Goal: Information Seeking & Learning: Learn about a topic

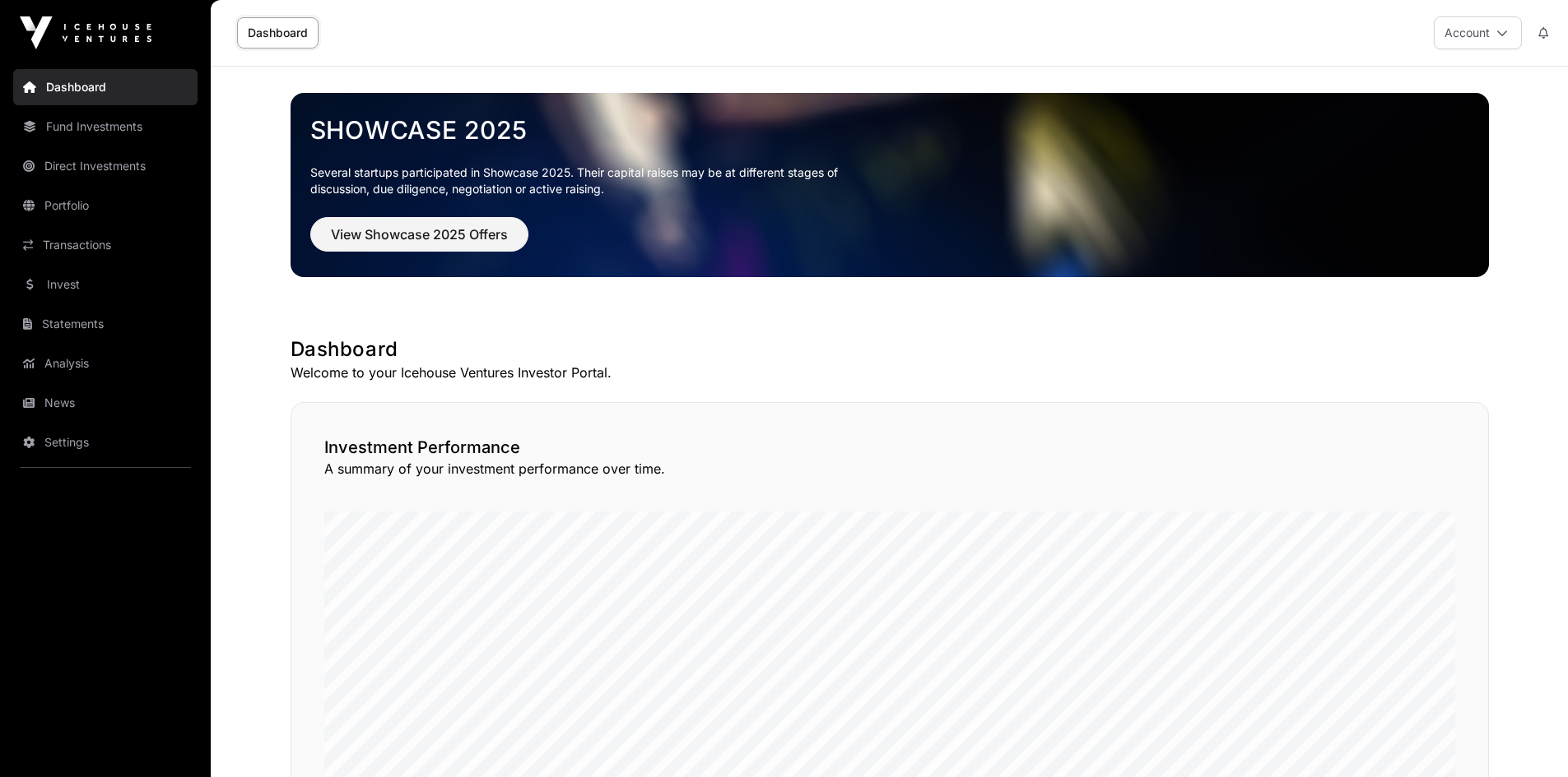
click at [46, 411] on link "News" at bounding box center [105, 403] width 184 height 36
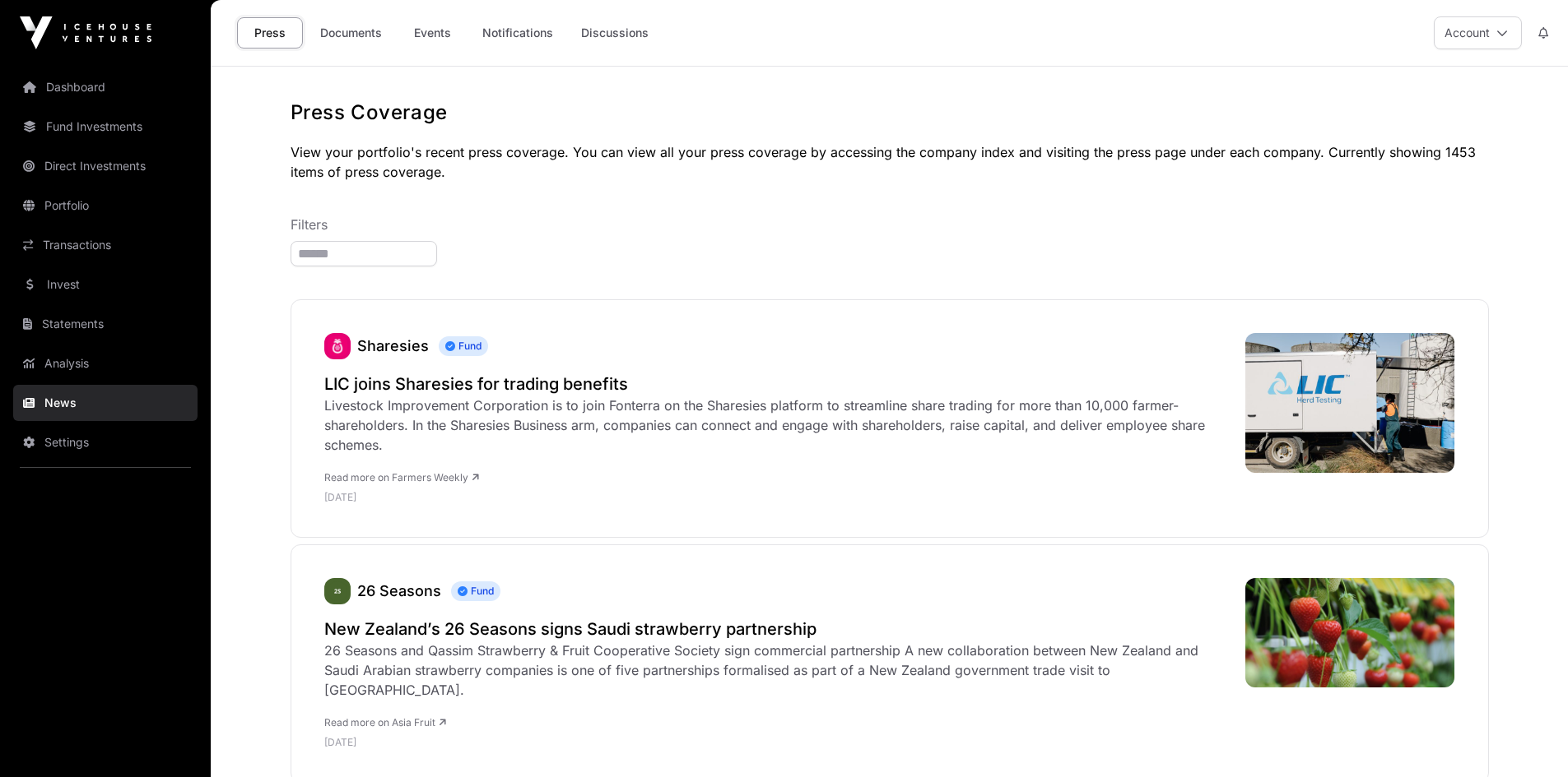
click at [436, 35] on link "Events" at bounding box center [433, 32] width 66 height 31
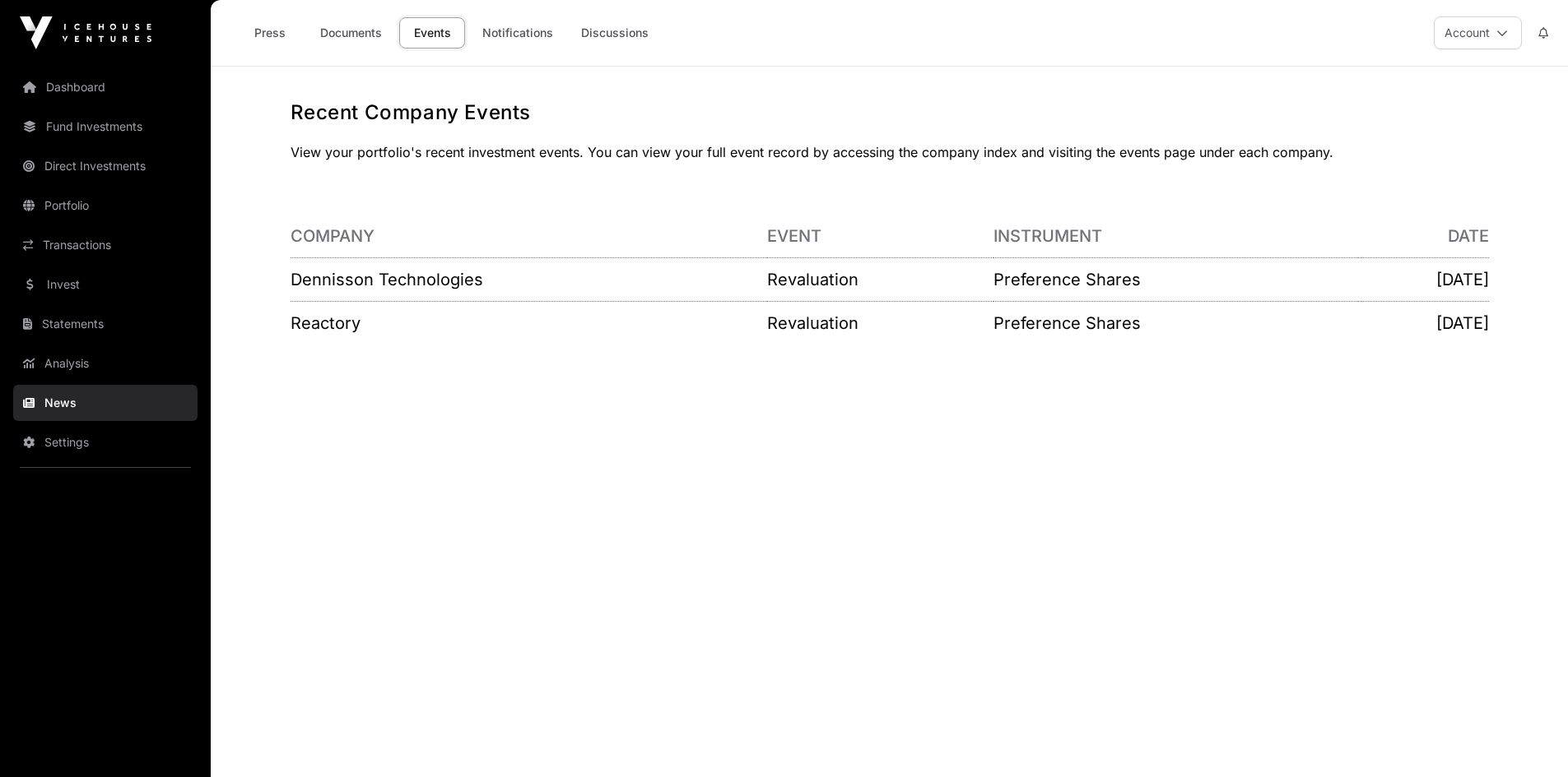
click at [332, 29] on link "Documents" at bounding box center [351, 32] width 83 height 31
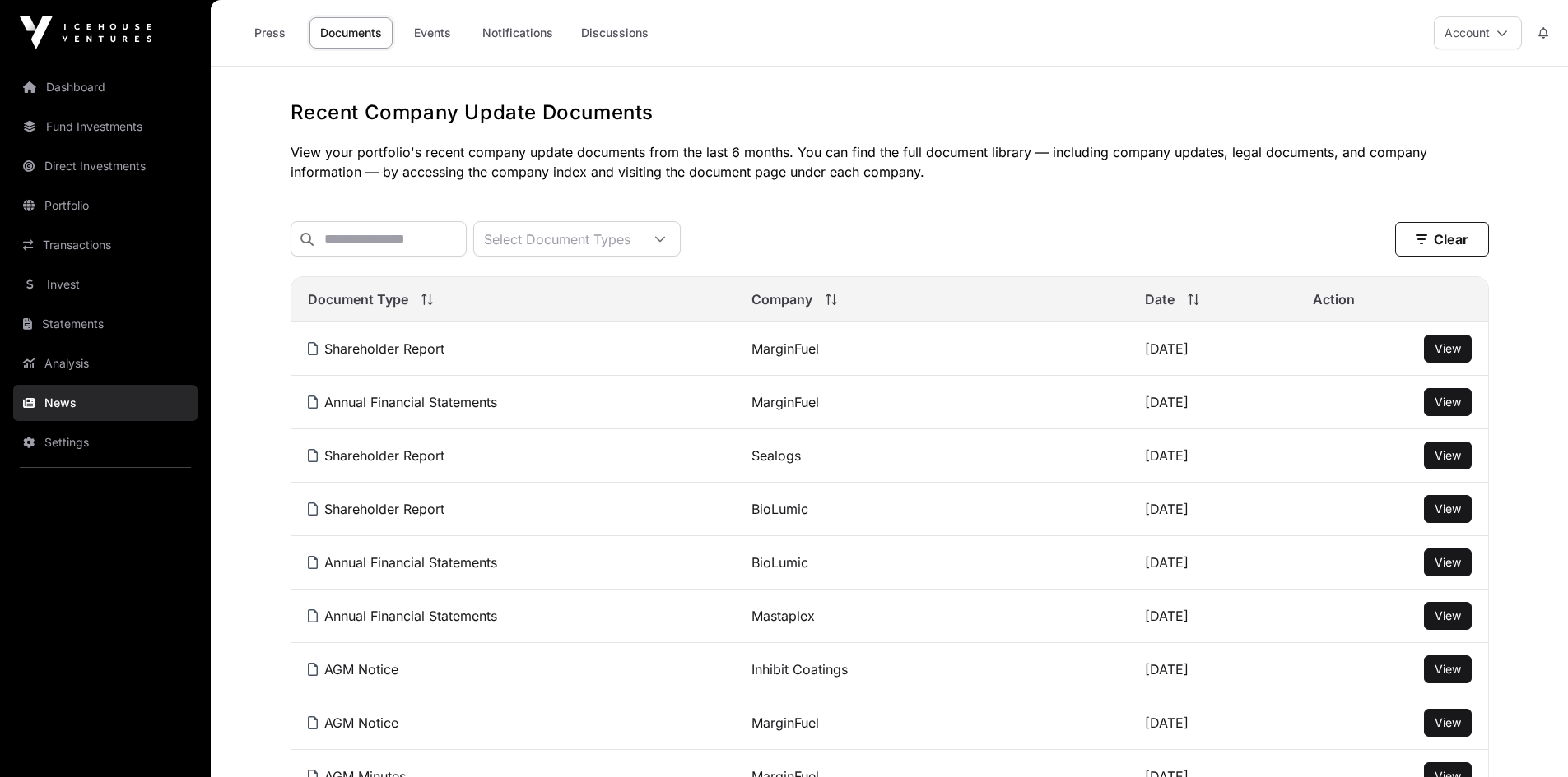
click at [265, 32] on link "Press" at bounding box center [270, 32] width 66 height 31
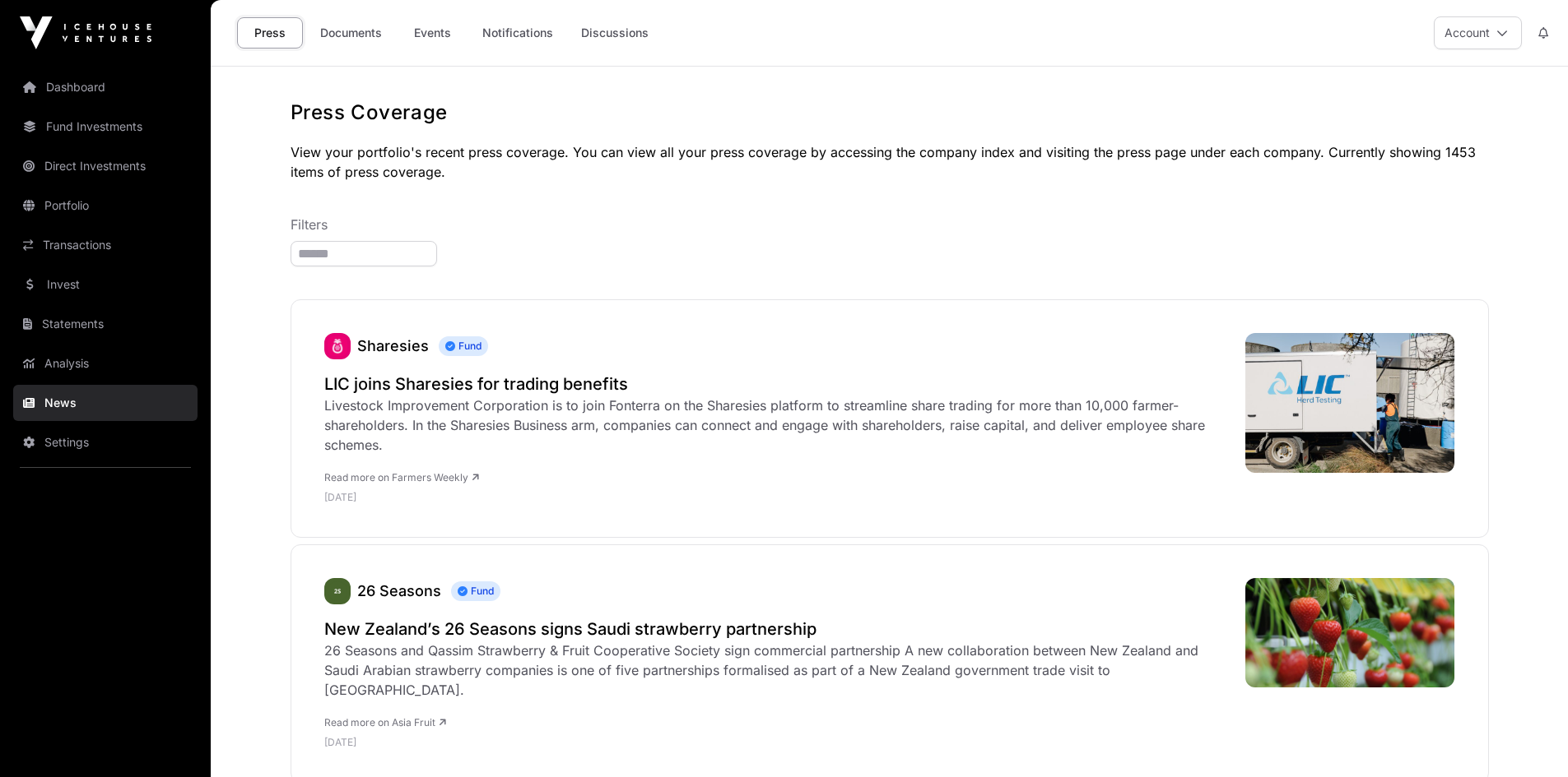
click at [70, 286] on link "Invest" at bounding box center [105, 284] width 184 height 36
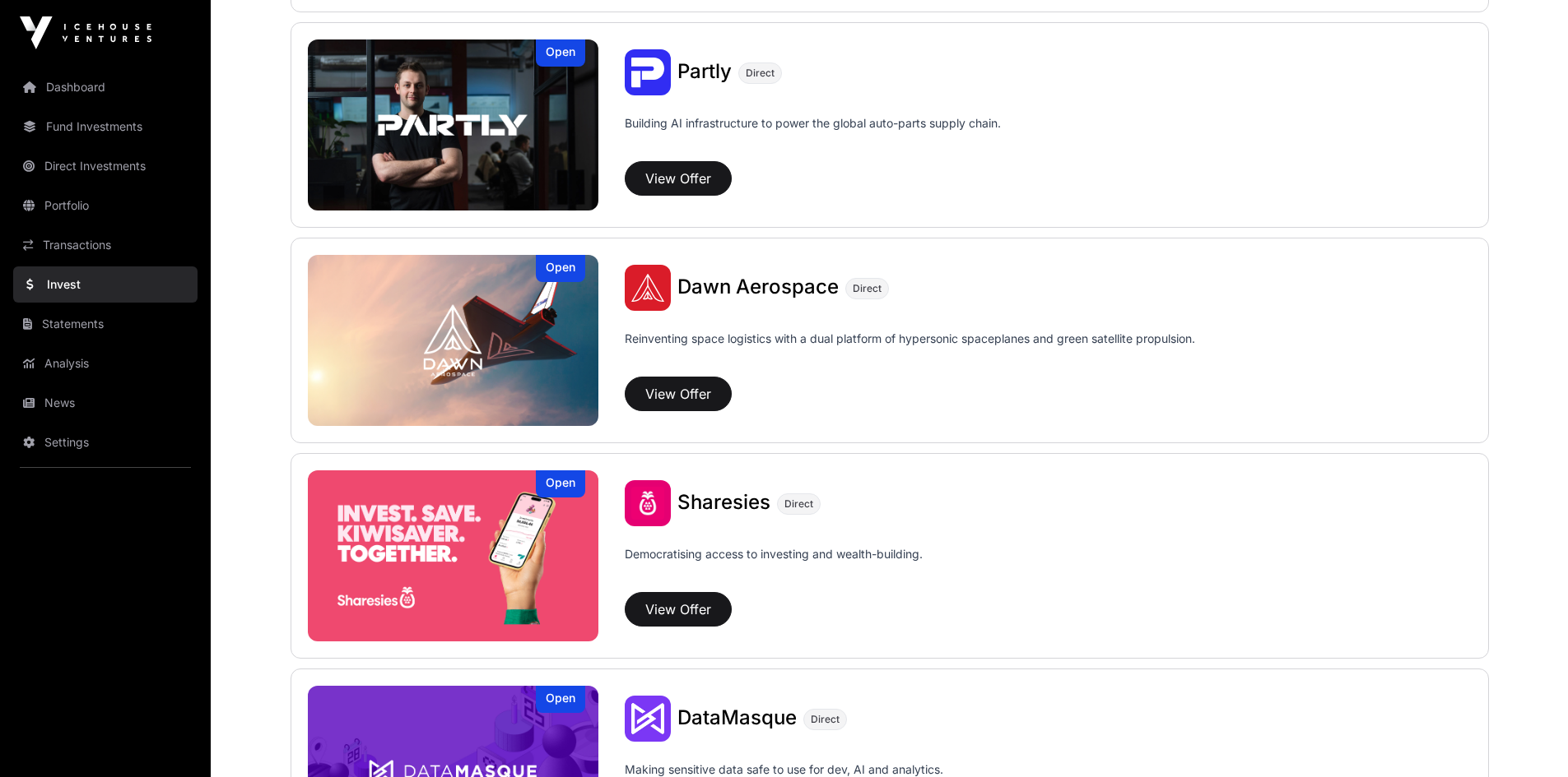
scroll to position [1655, 0]
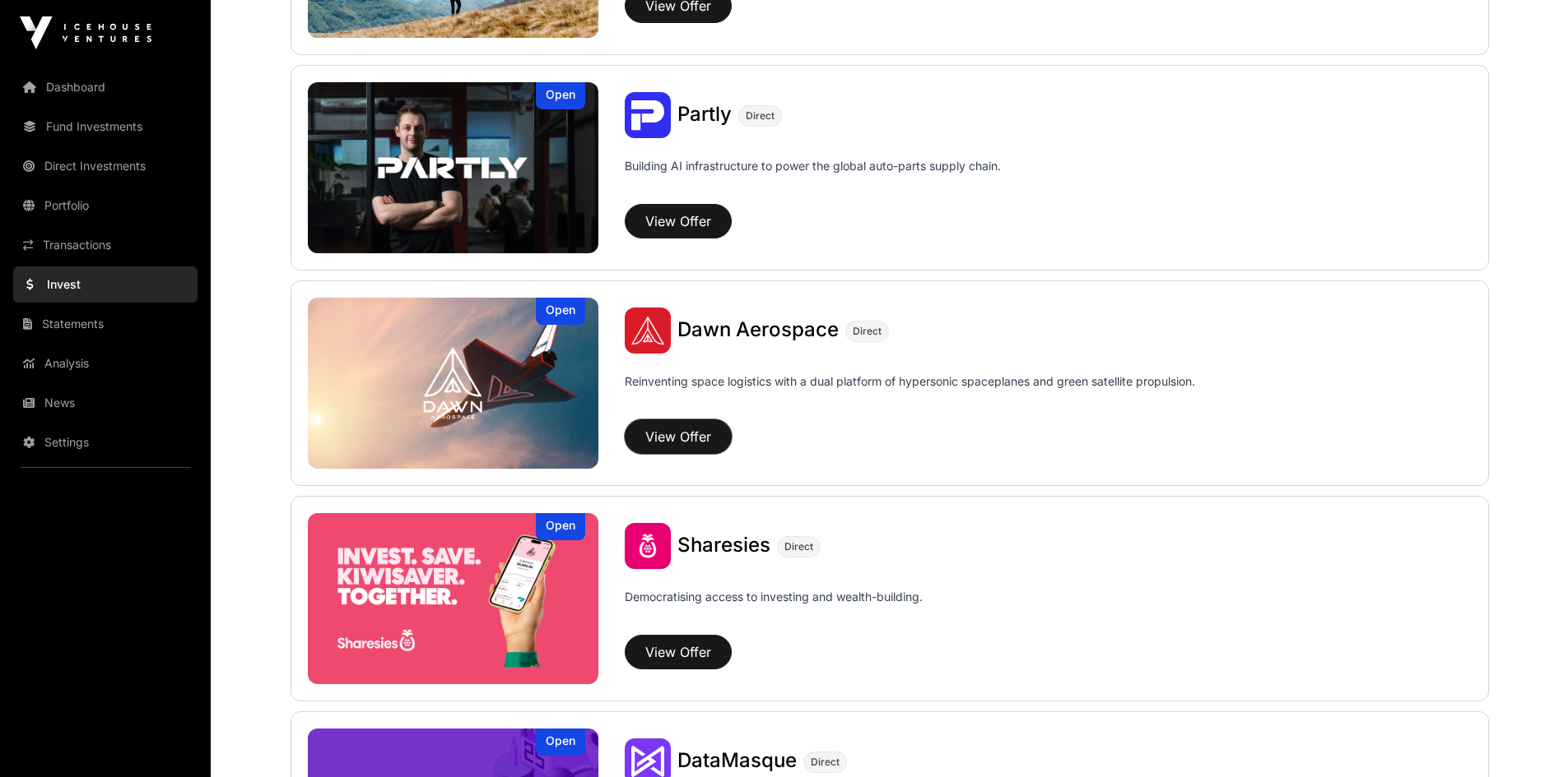
click at [687, 431] on button "View Offer" at bounding box center [677, 436] width 107 height 35
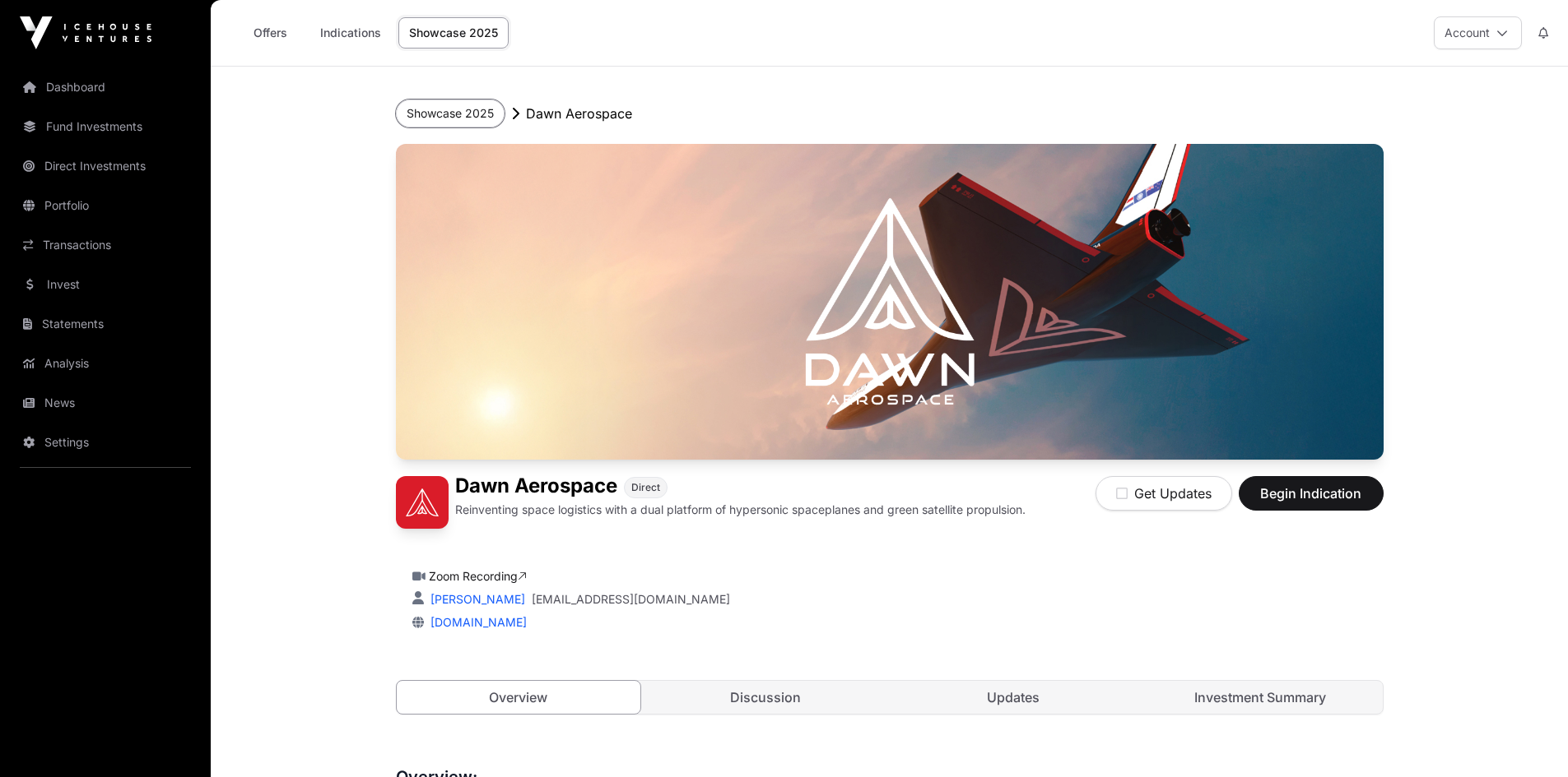
click at [443, 110] on button "Showcase 2025" at bounding box center [450, 113] width 109 height 28
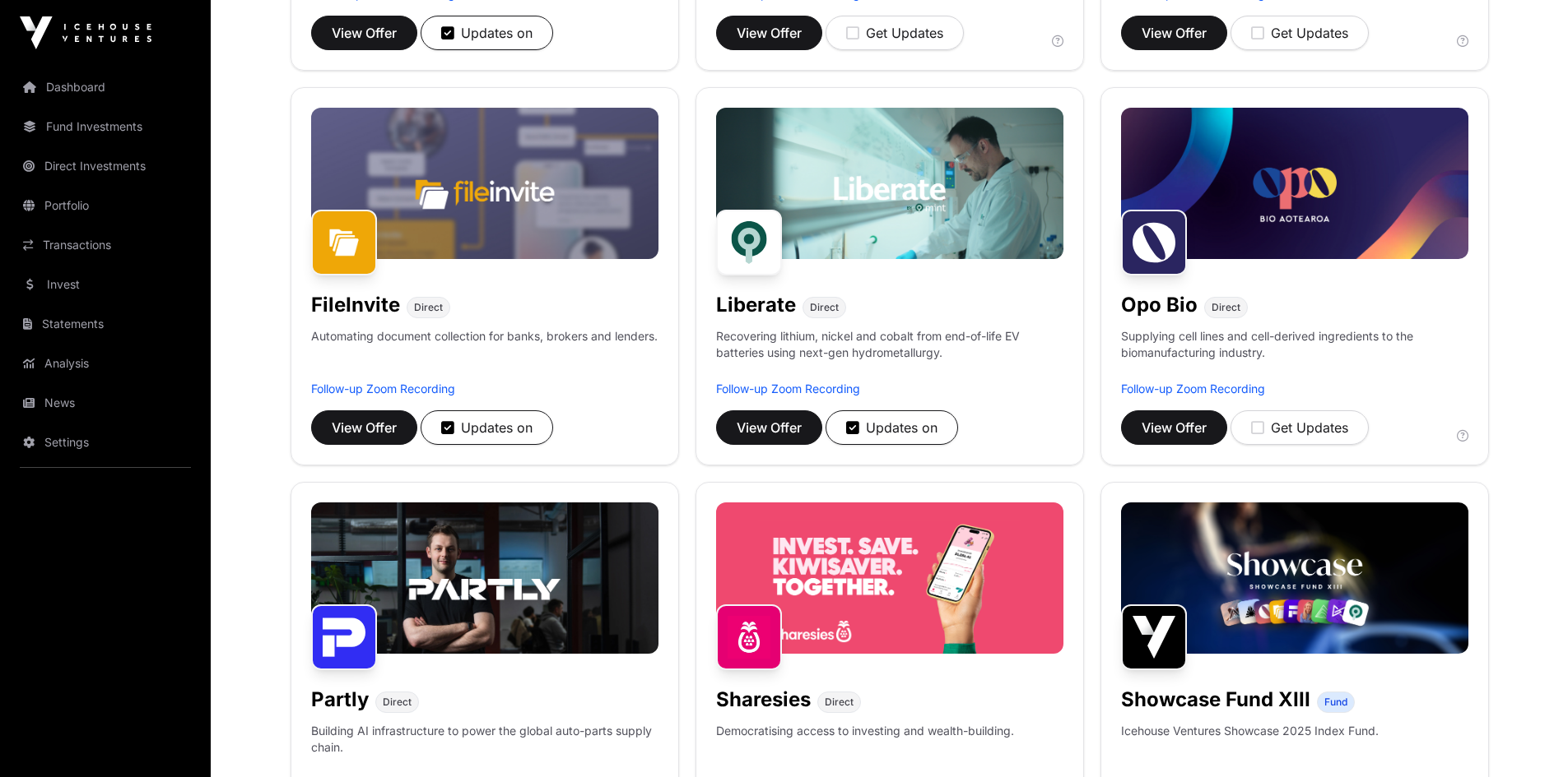
scroll to position [576, 0]
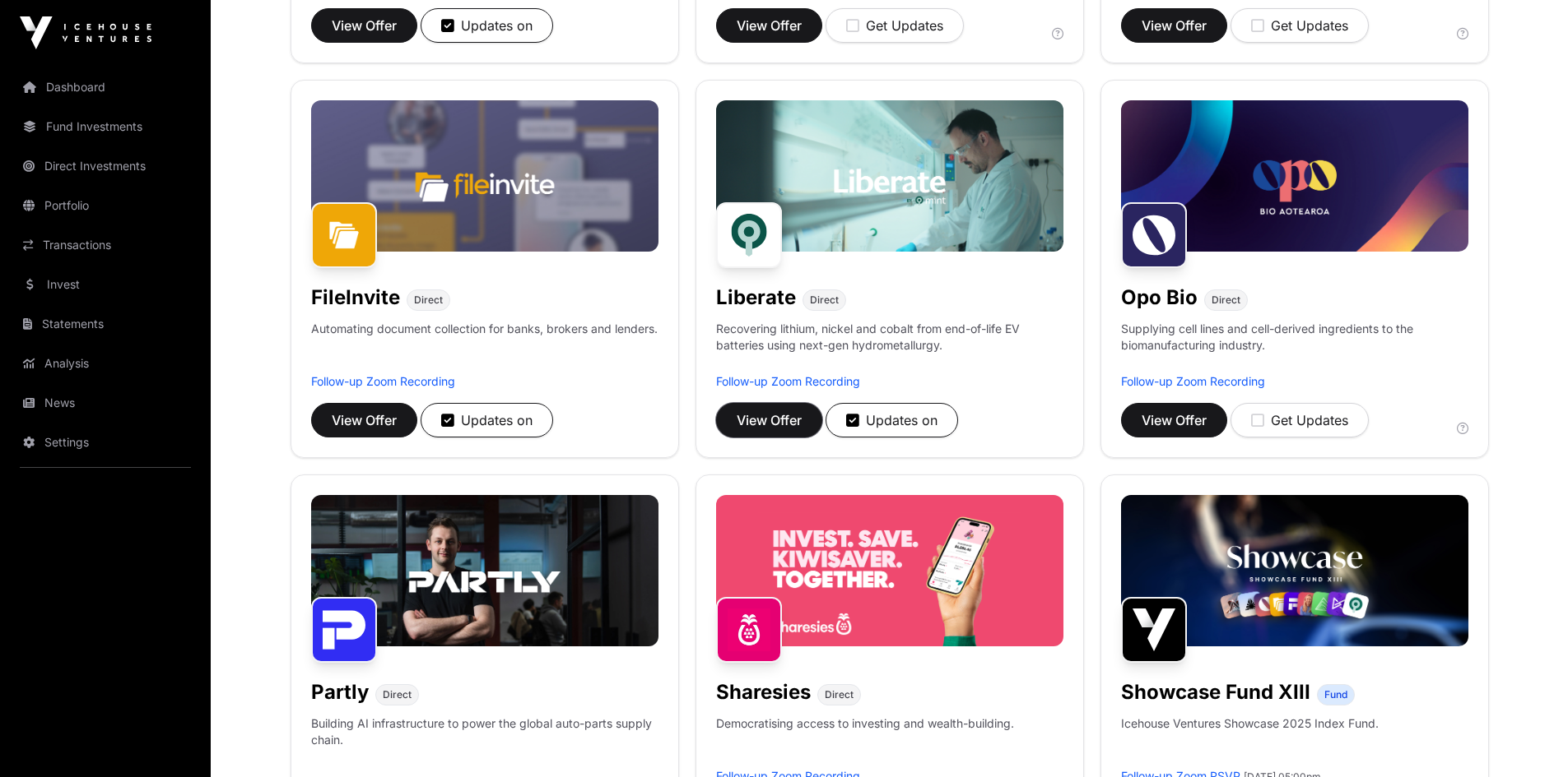
click at [770, 416] on span "View Offer" at bounding box center [769, 420] width 65 height 20
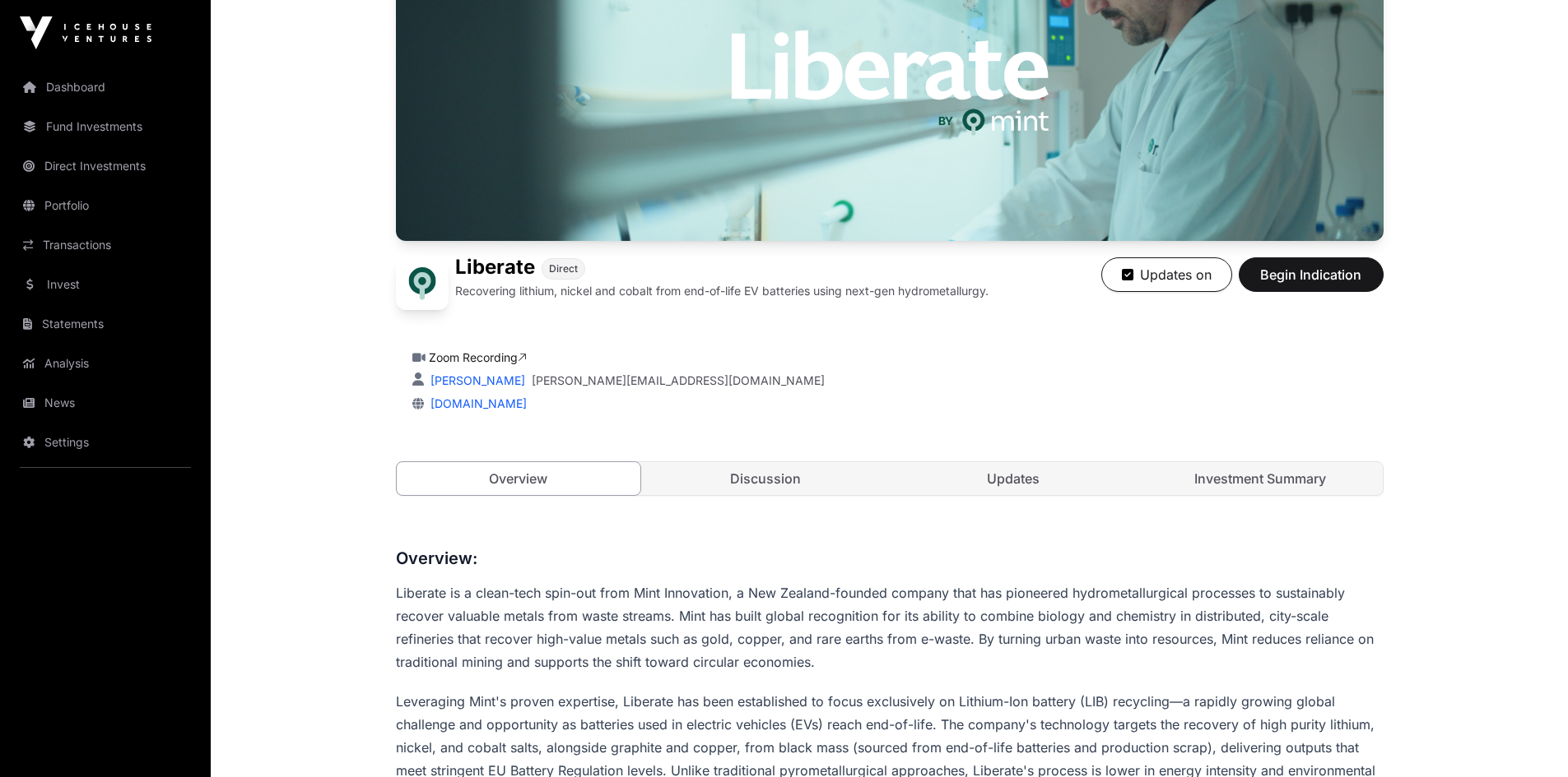
scroll to position [217, 0]
click at [772, 480] on link "Discussion" at bounding box center [765, 480] width 245 height 33
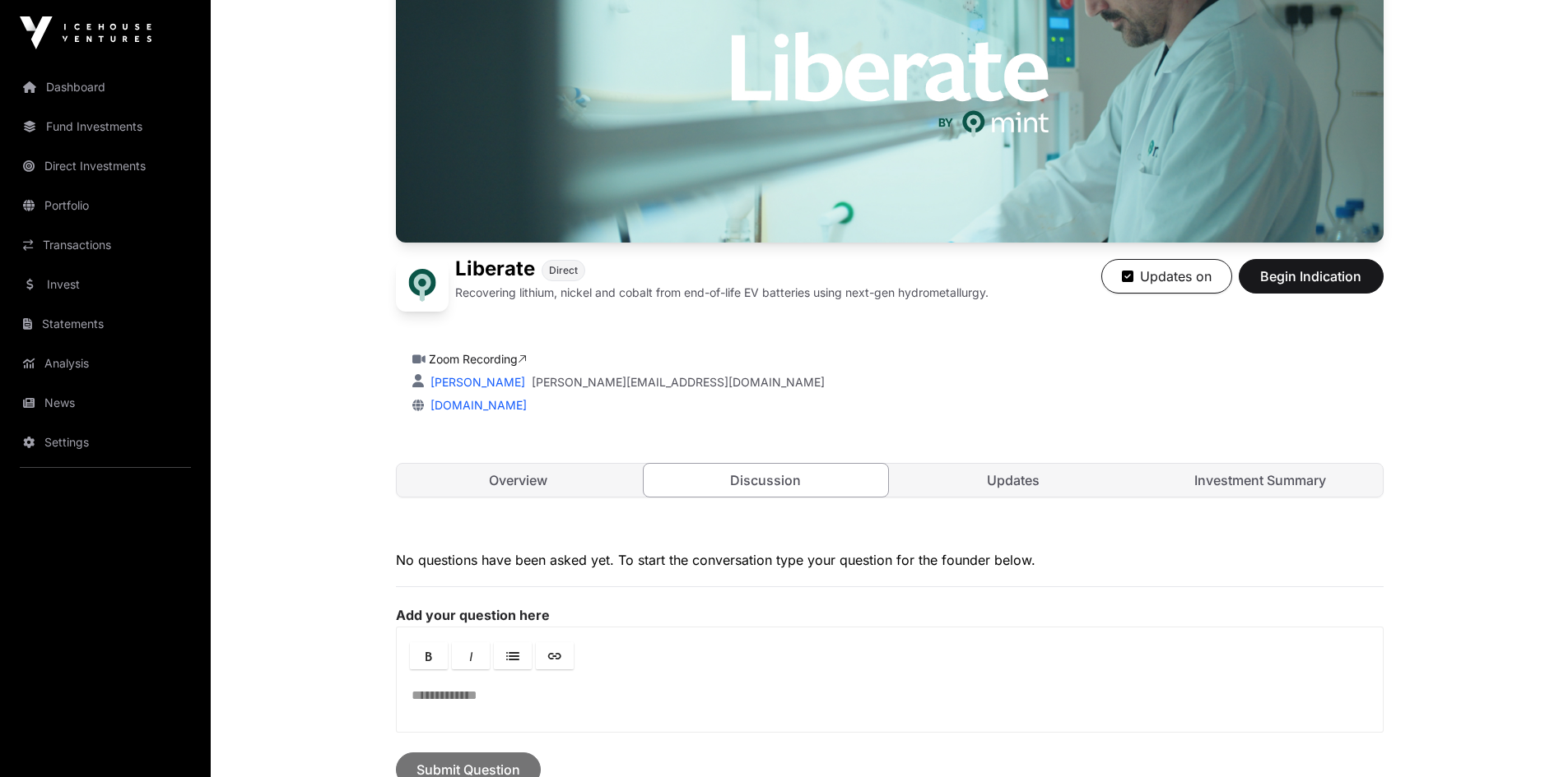
click at [1025, 483] on link "Updates" at bounding box center [1014, 480] width 245 height 33
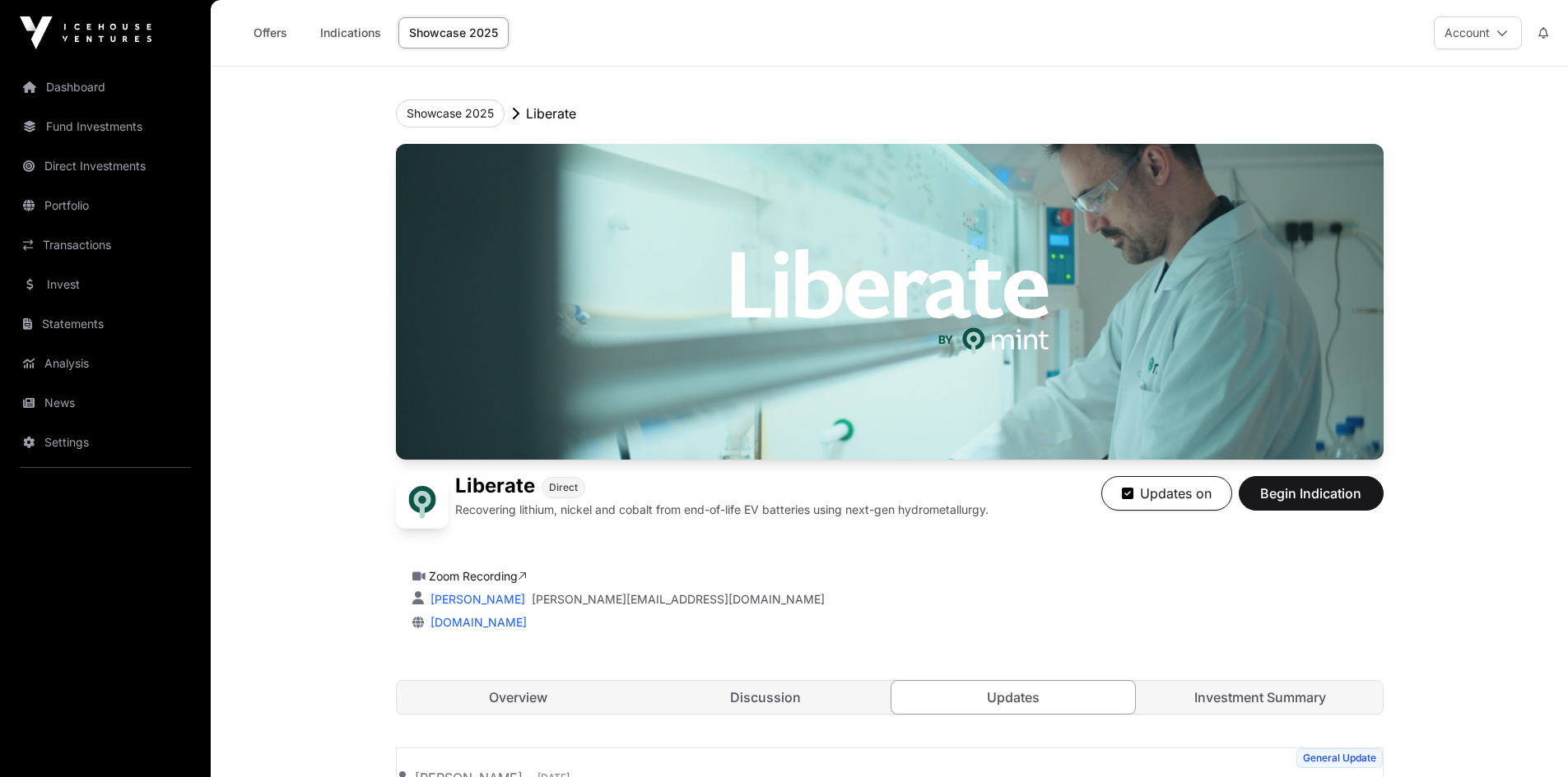
click at [50, 88] on link "Dashboard" at bounding box center [105, 87] width 184 height 36
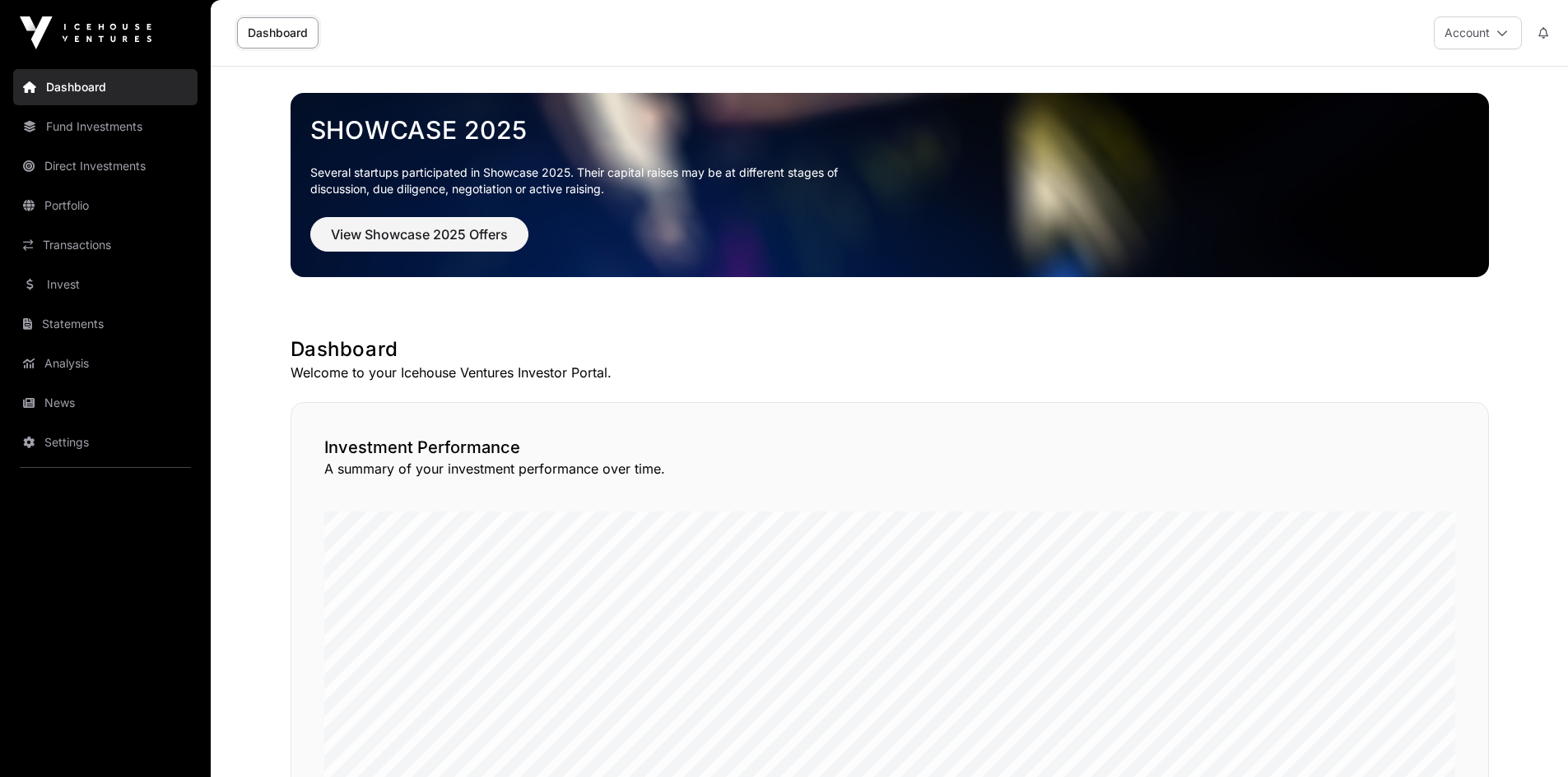
click at [62, 137] on link "Fund Investments" at bounding box center [105, 127] width 184 height 36
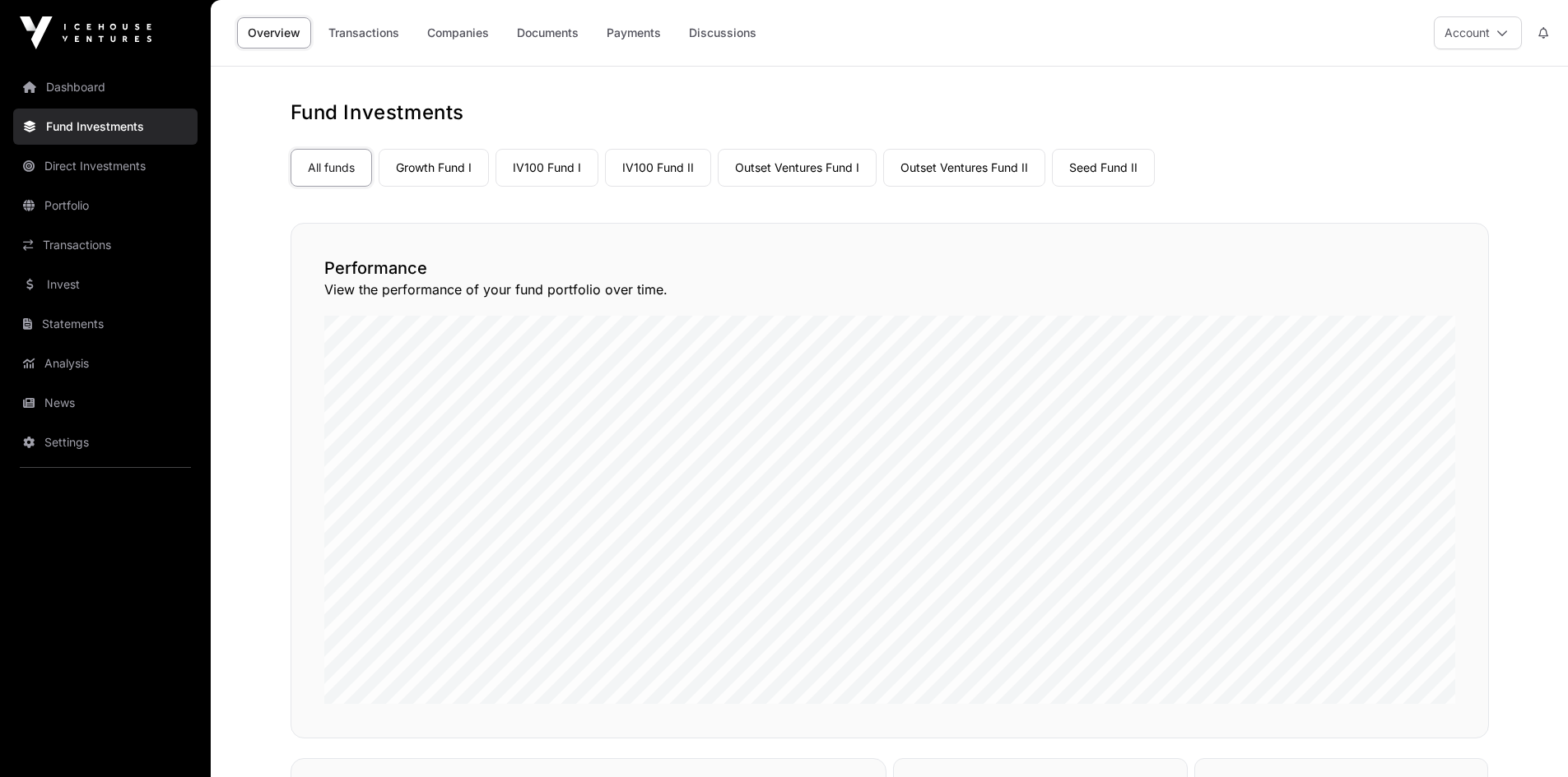
drag, startPoint x: 392, startPoint y: 147, endPoint x: 433, endPoint y: 165, distance: 44.8
click at [393, 148] on div "All funds Growth Fund I IV100 Fund I IV100 Fund II Outset Ventures Fund I Outse…" at bounding box center [890, 164] width 1198 height 44
click at [433, 166] on link "Growth Fund I" at bounding box center [434, 168] width 111 height 38
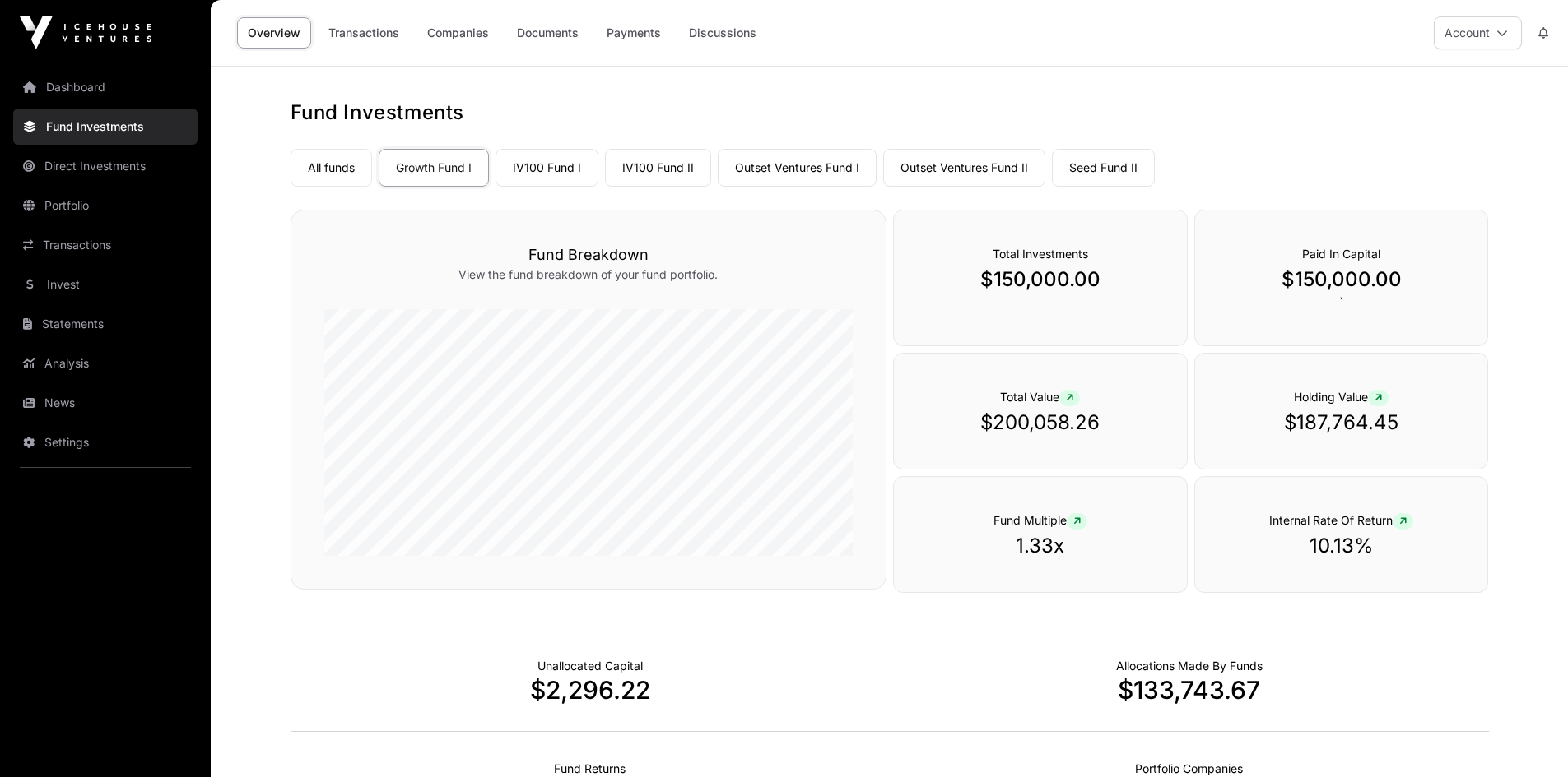
click at [470, 28] on link "Companies" at bounding box center [458, 32] width 83 height 31
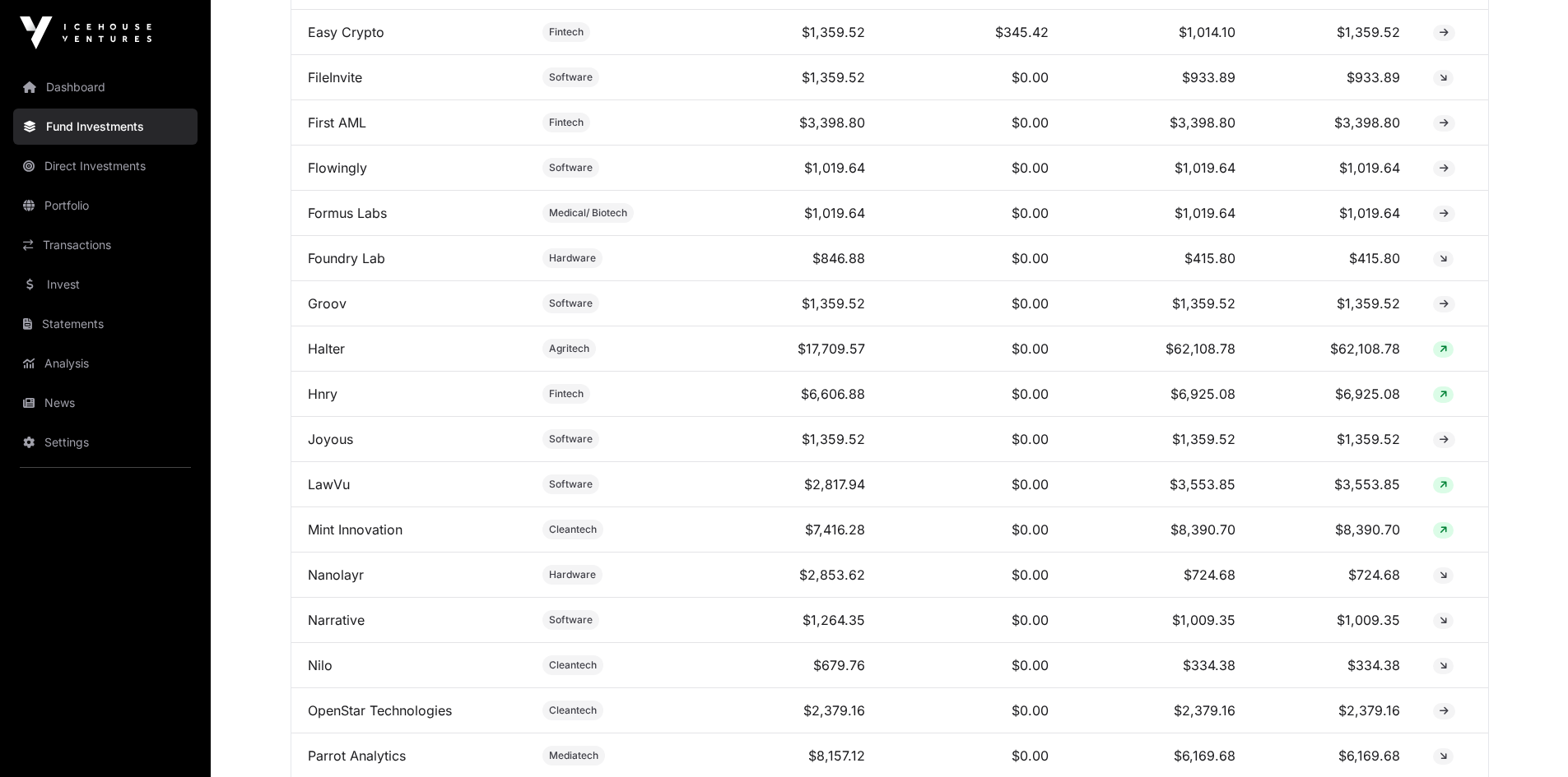
scroll to position [1070, 0]
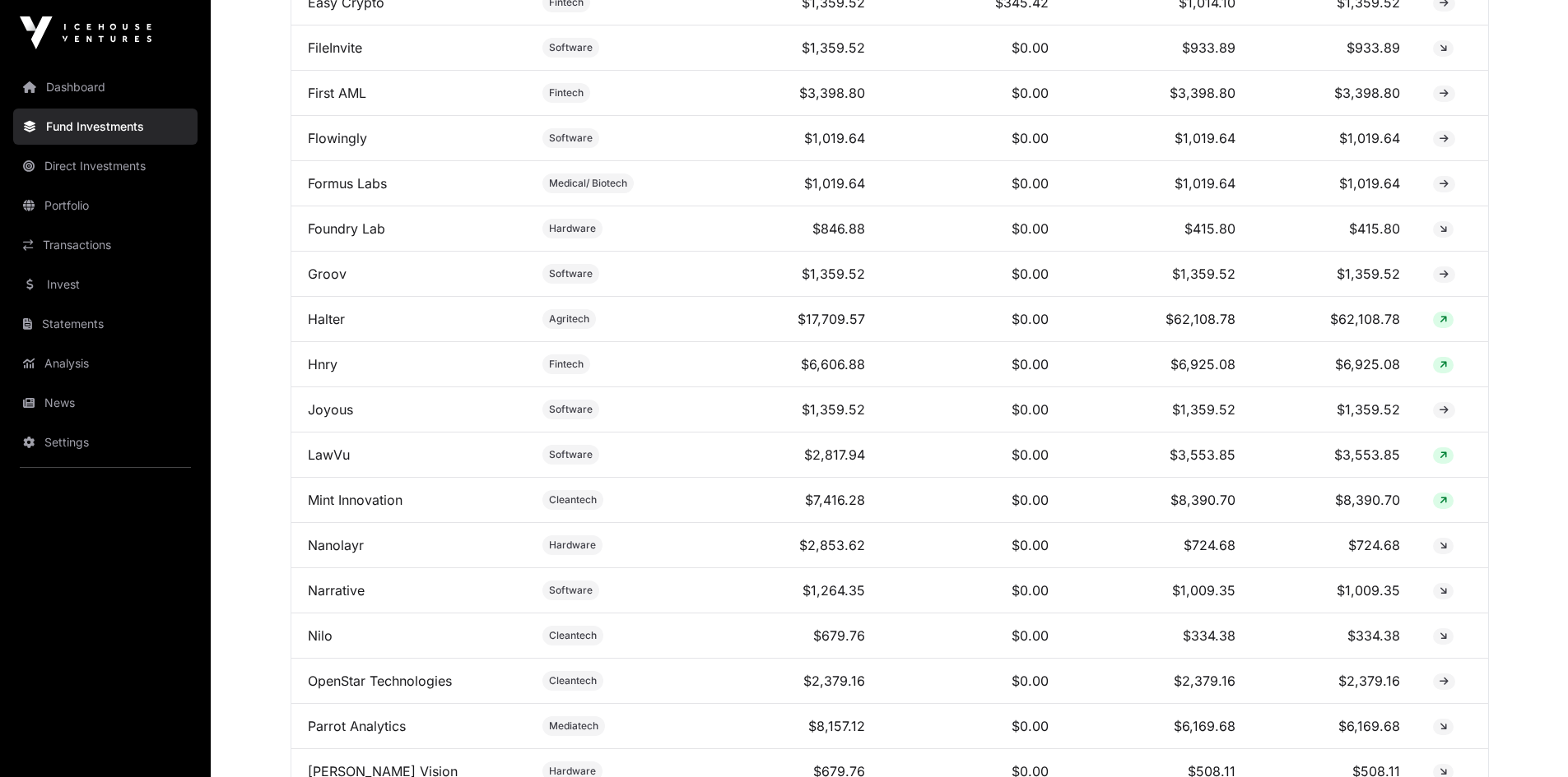
click at [326, 373] on link "Hnry" at bounding box center [322, 363] width 29 height 16
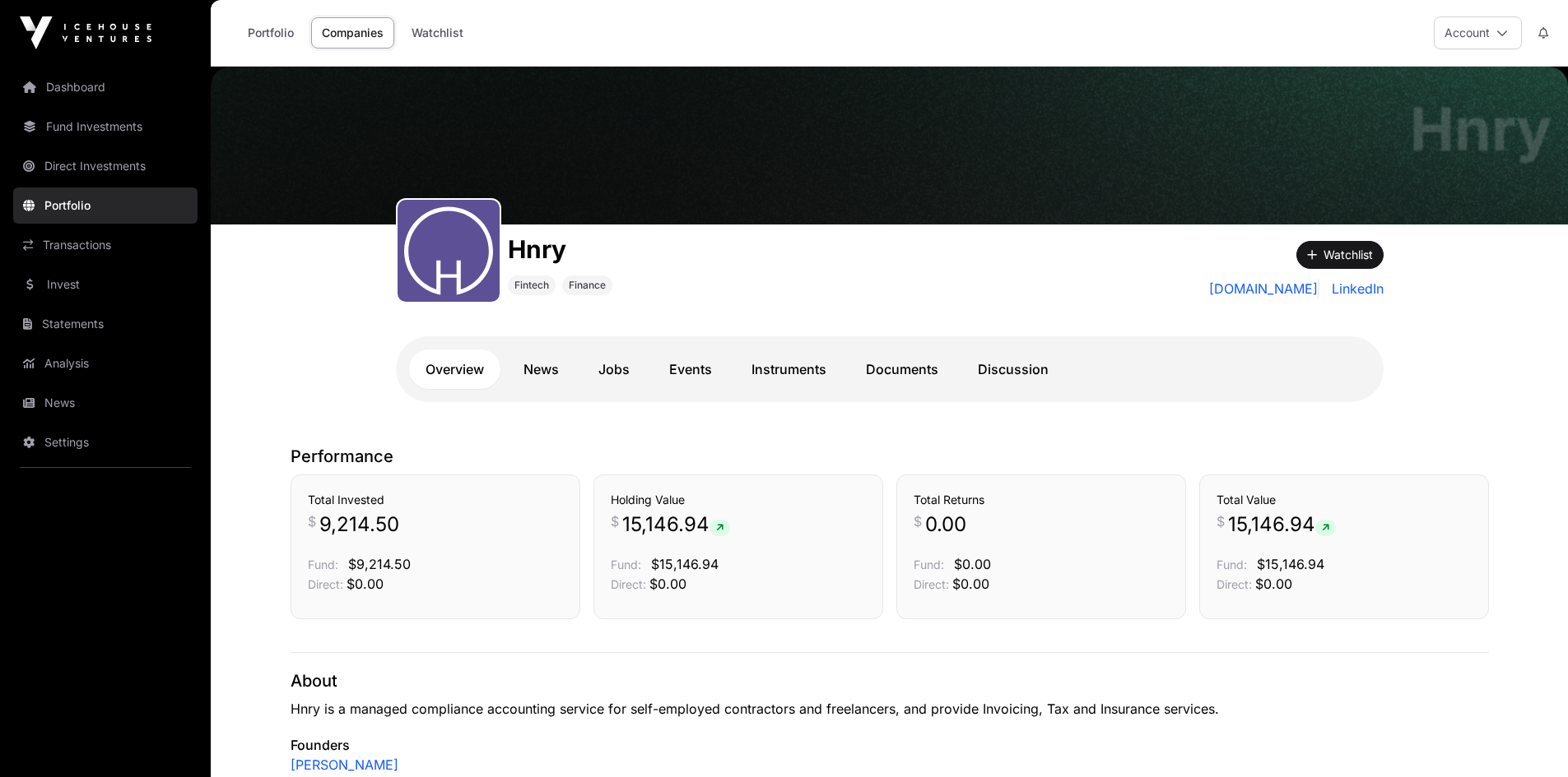
click at [919, 368] on link "Documents" at bounding box center [902, 369] width 106 height 40
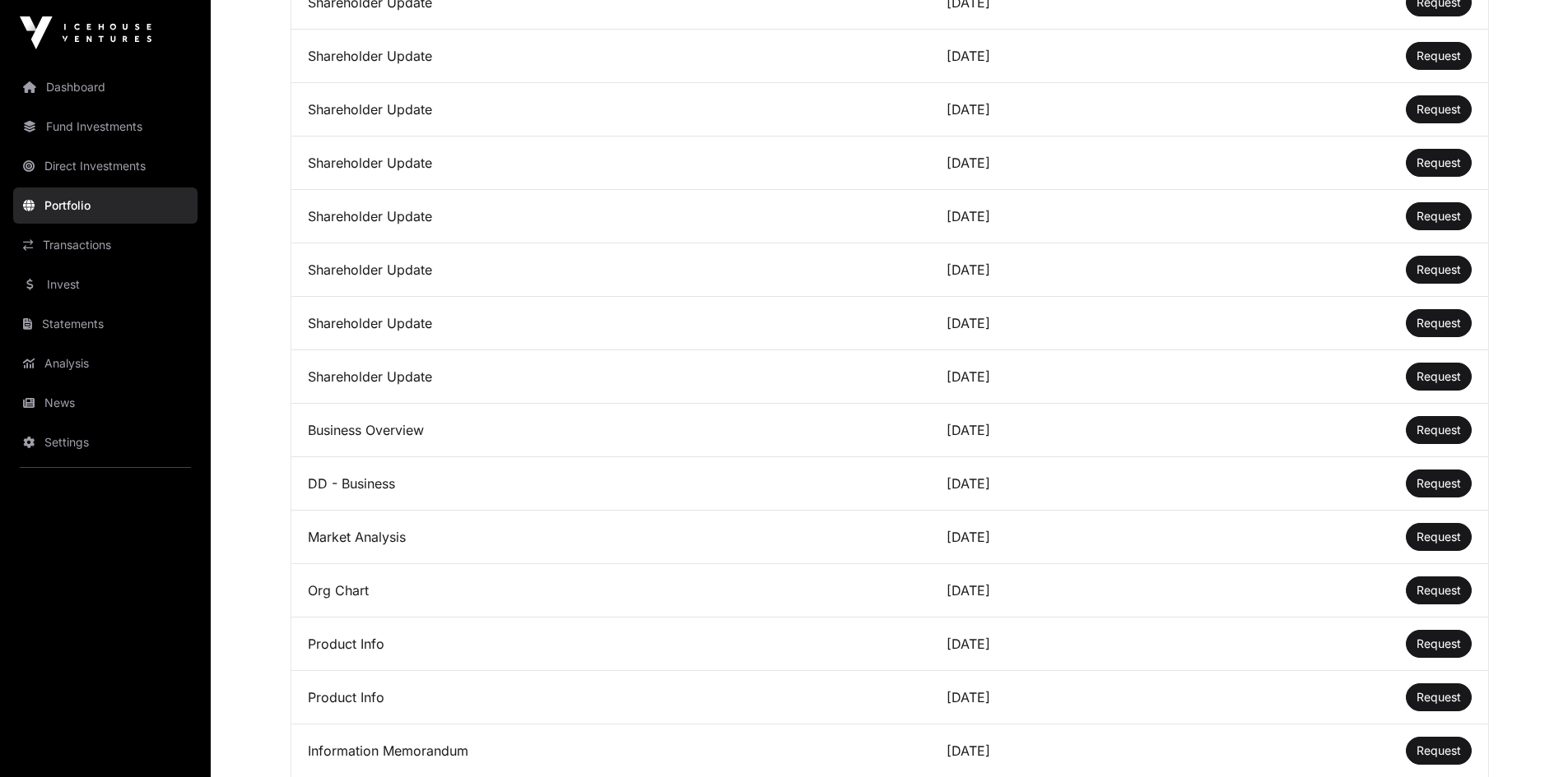
scroll to position [3737, 0]
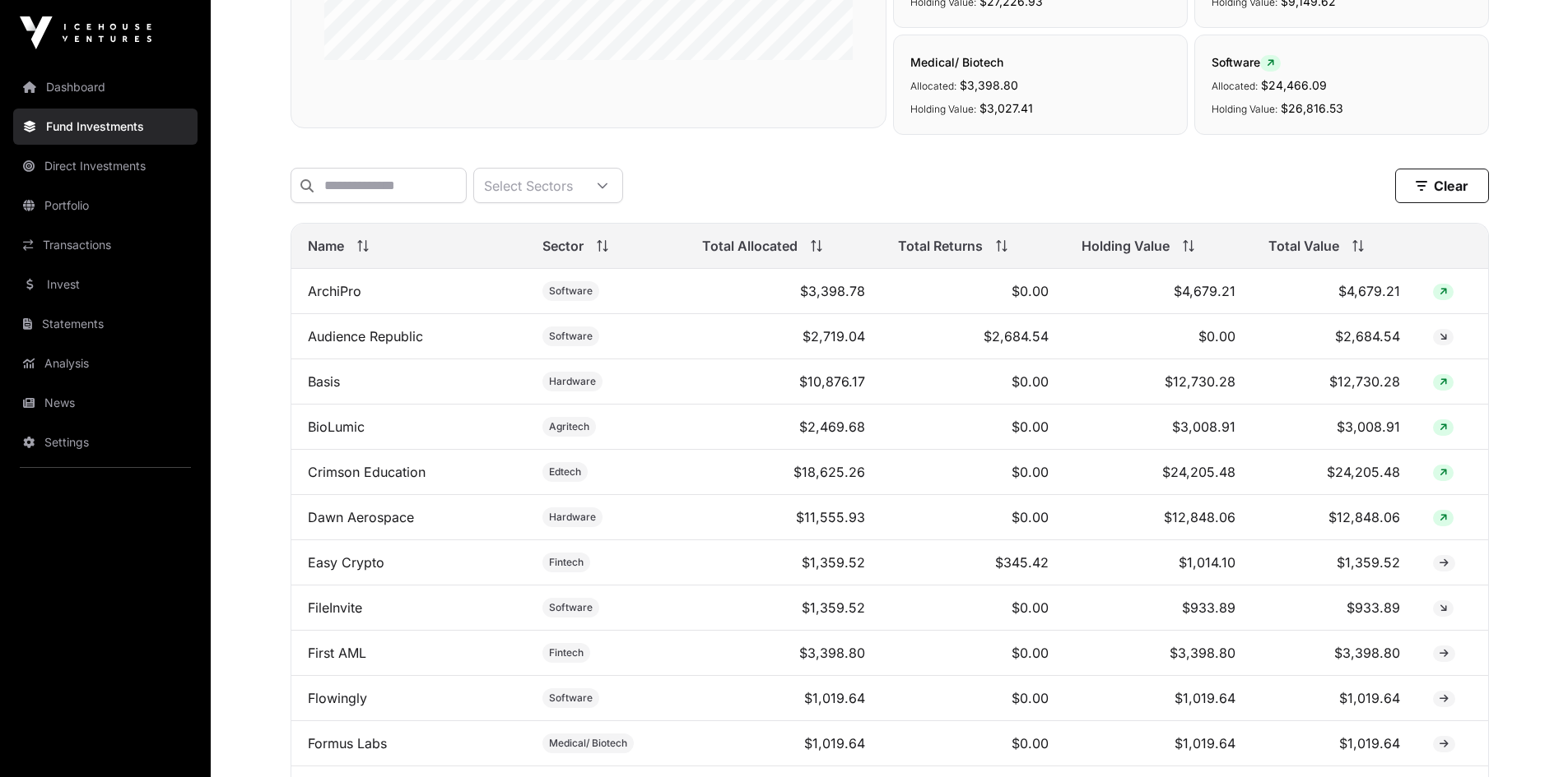
scroll to position [246, 0]
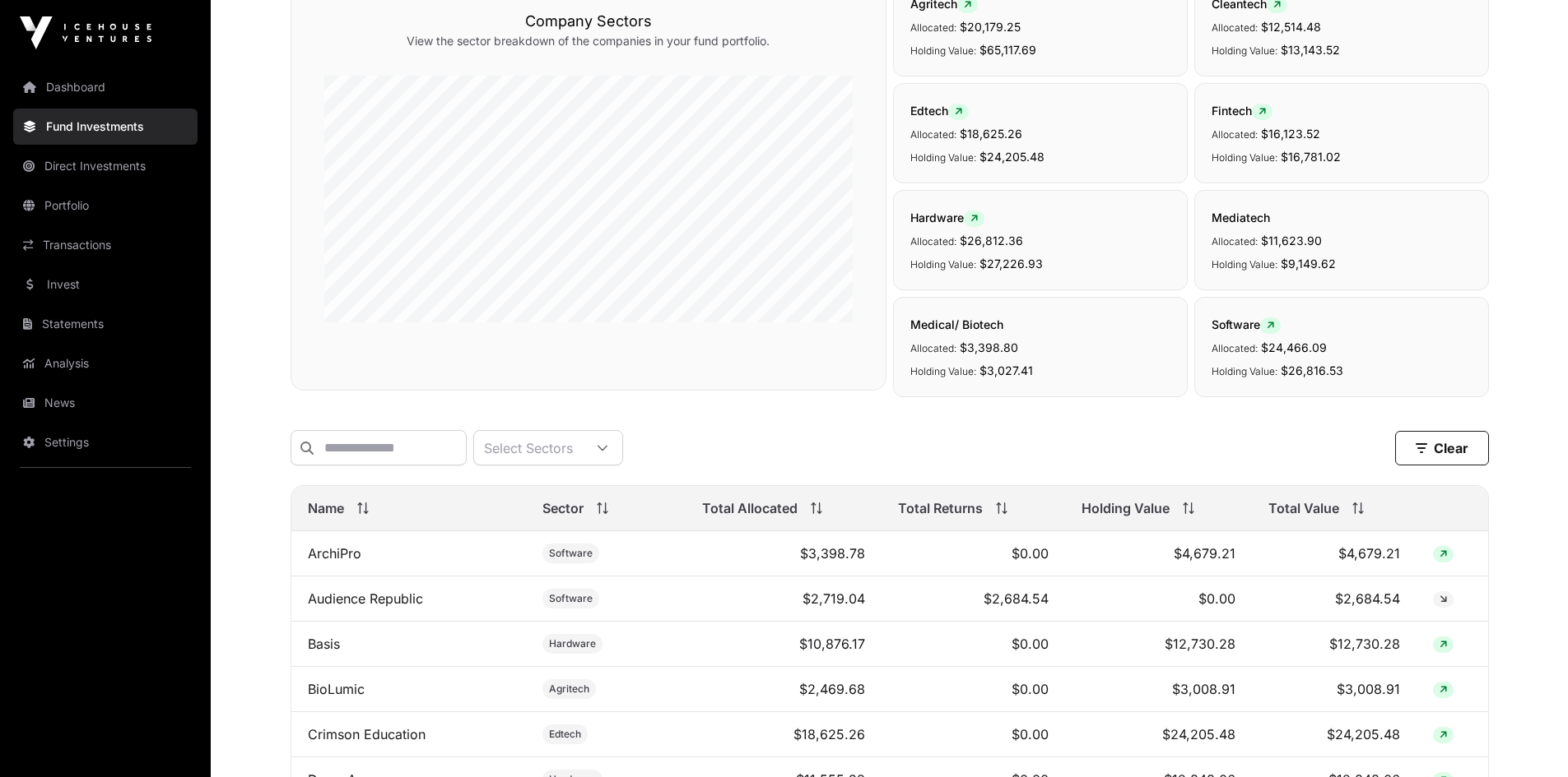
click at [337, 562] on link "ArchiPro" at bounding box center [334, 553] width 54 height 16
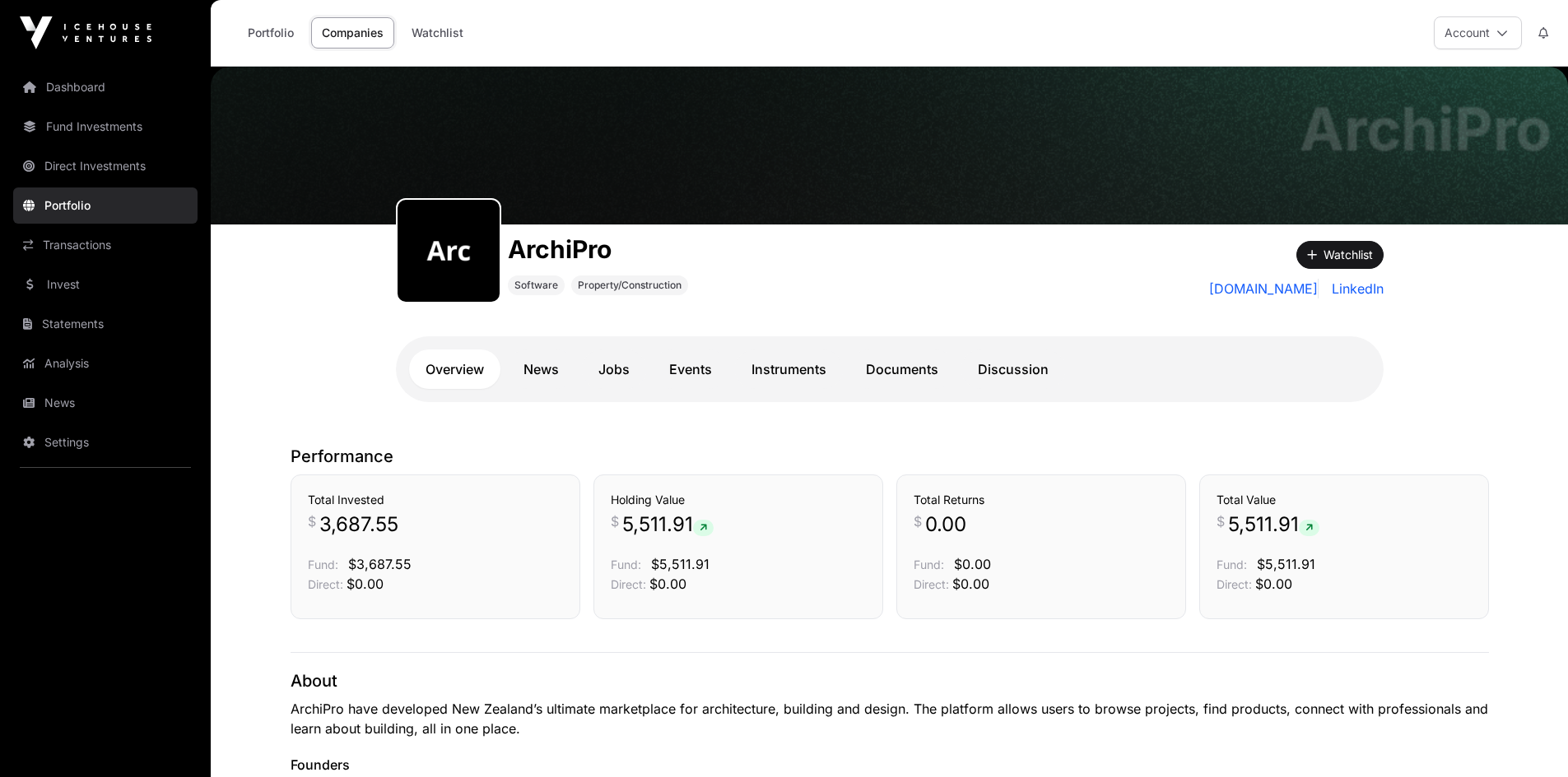
click at [917, 365] on link "Documents" at bounding box center [902, 369] width 106 height 40
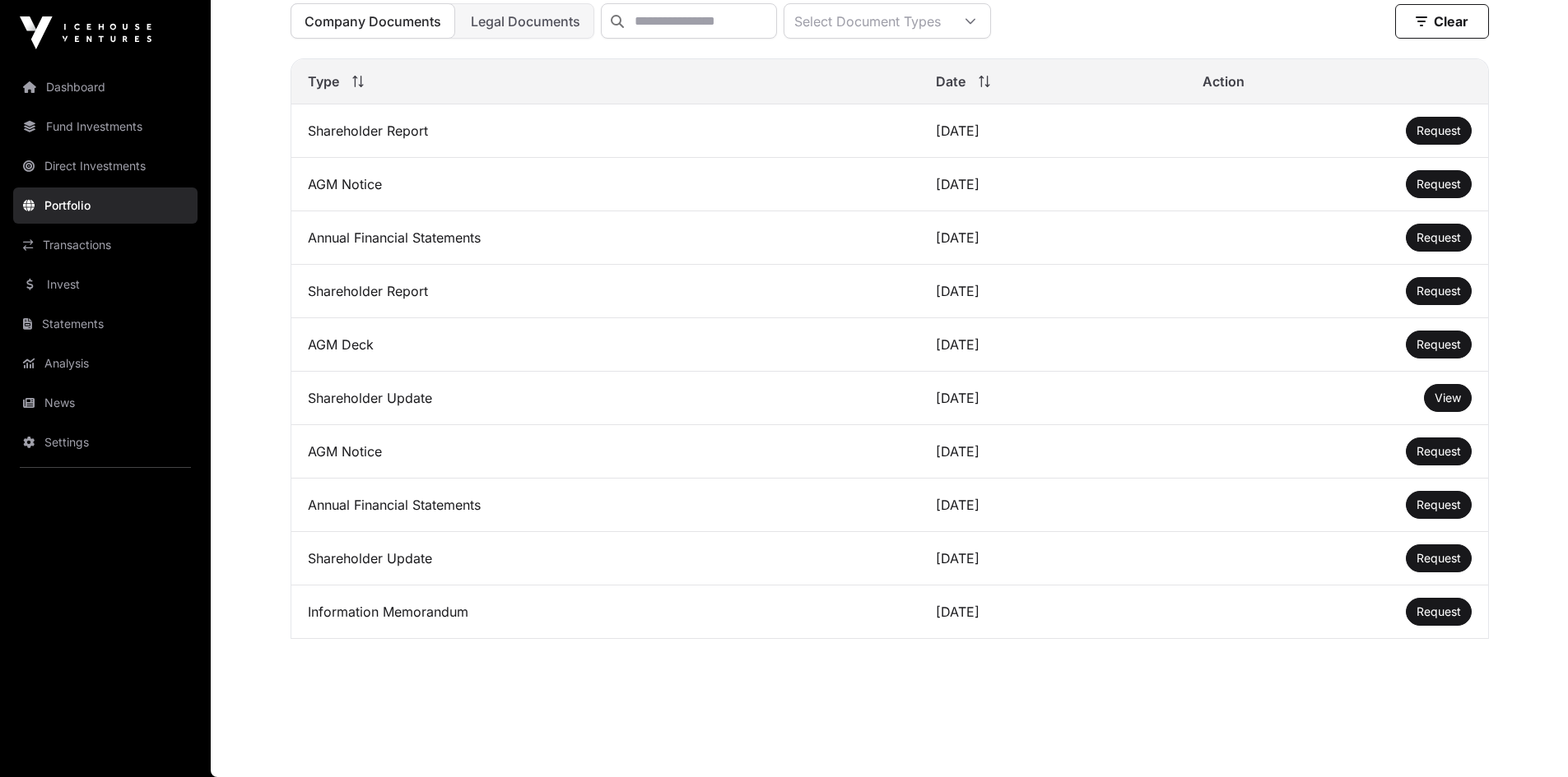
scroll to position [529, 0]
click at [1444, 394] on span "View" at bounding box center [1448, 397] width 26 height 14
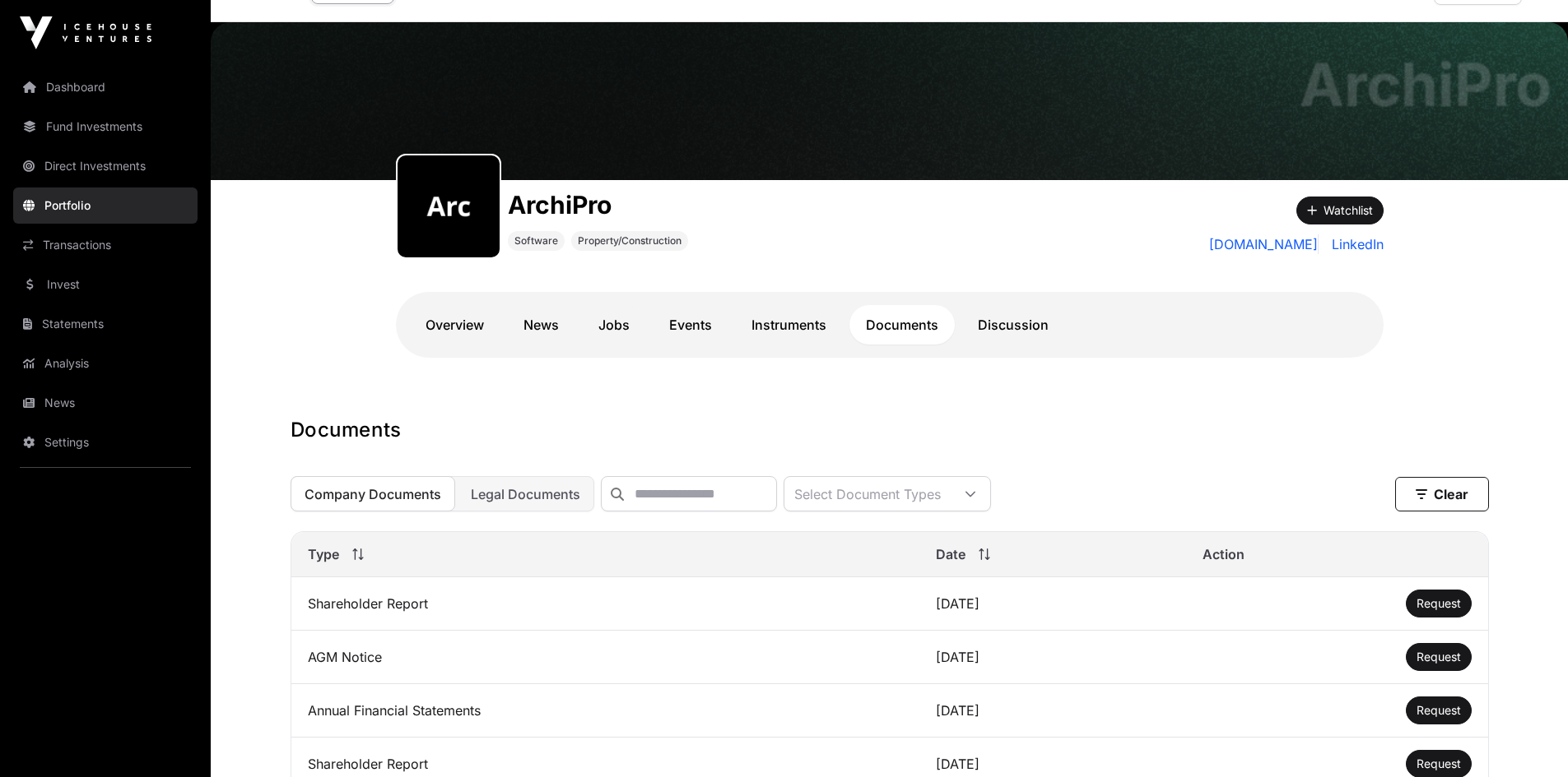
scroll to position [35, 0]
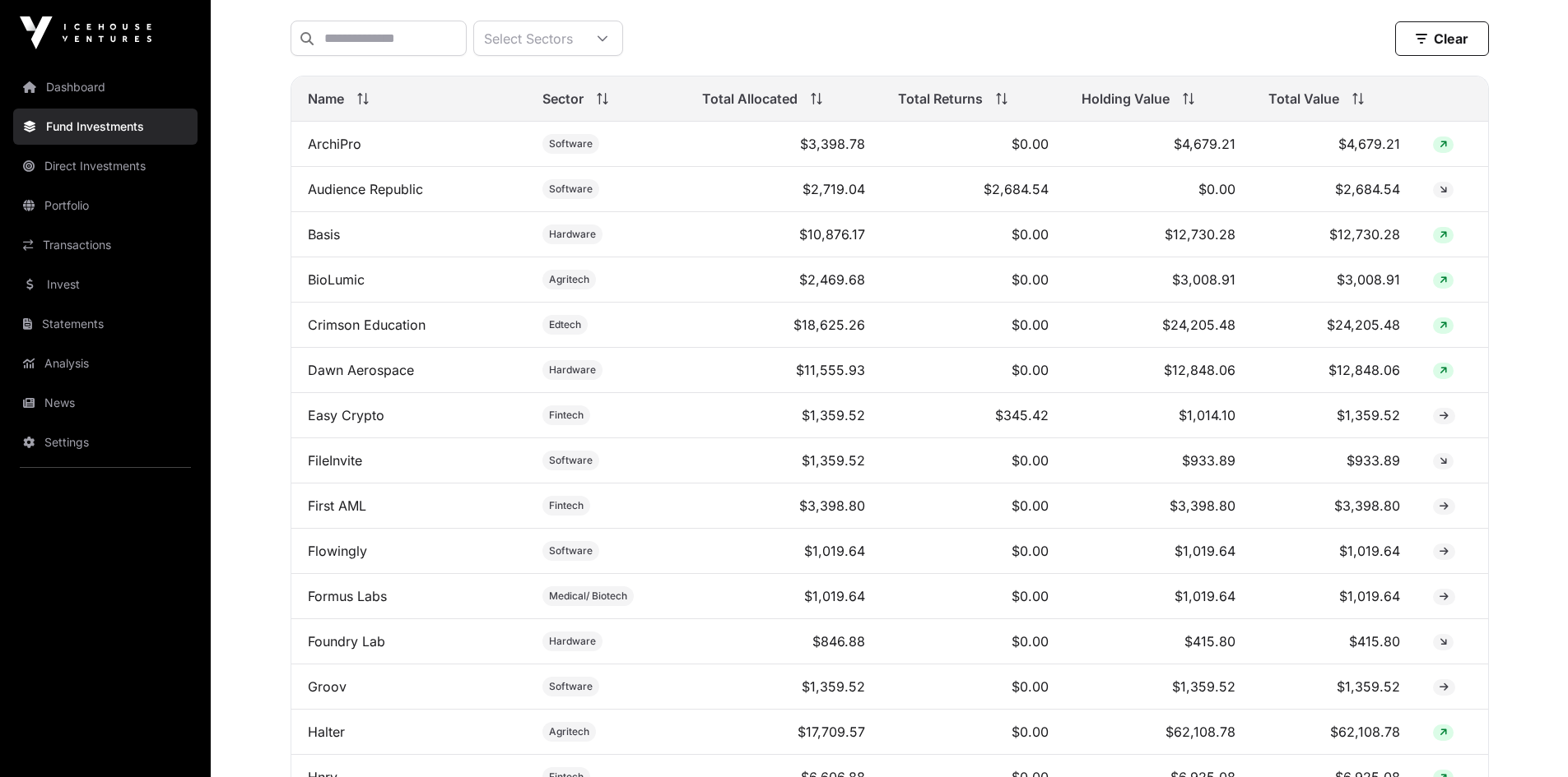
scroll to position [658, 0]
